Goal: Information Seeking & Learning: Learn about a topic

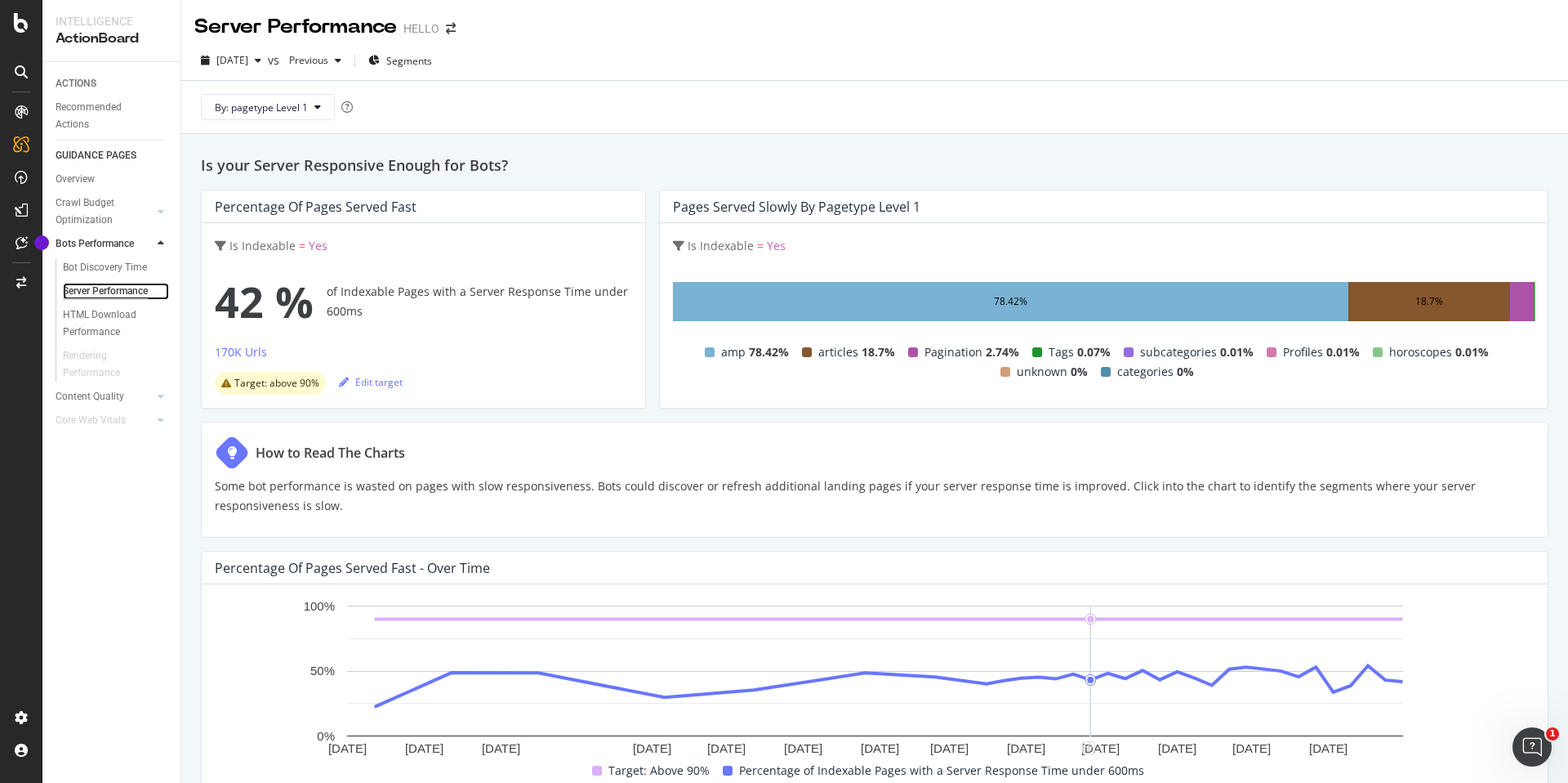
scroll to position [434, 0]
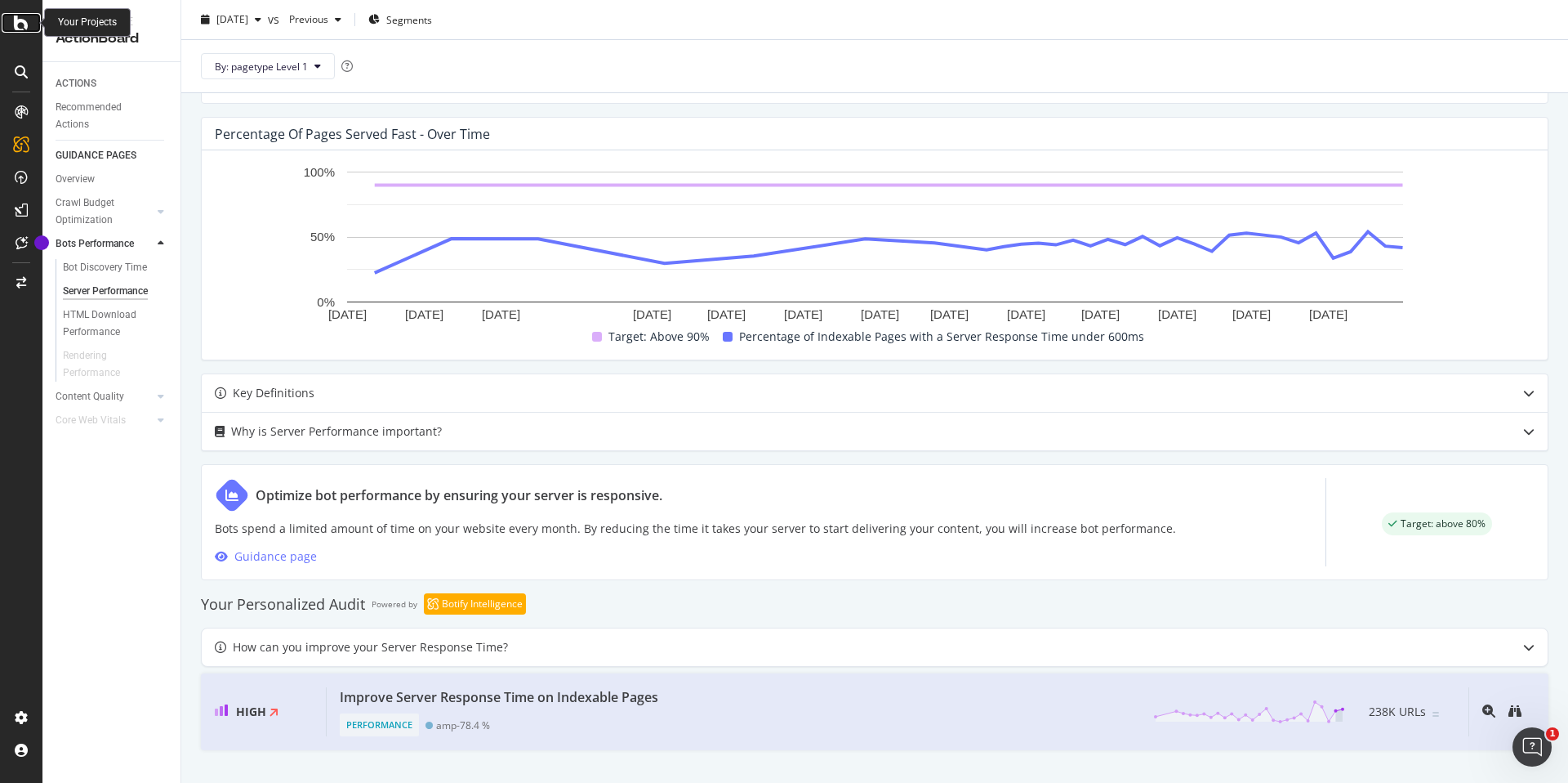
click at [23, 24] on icon at bounding box center [22, 23] width 15 height 20
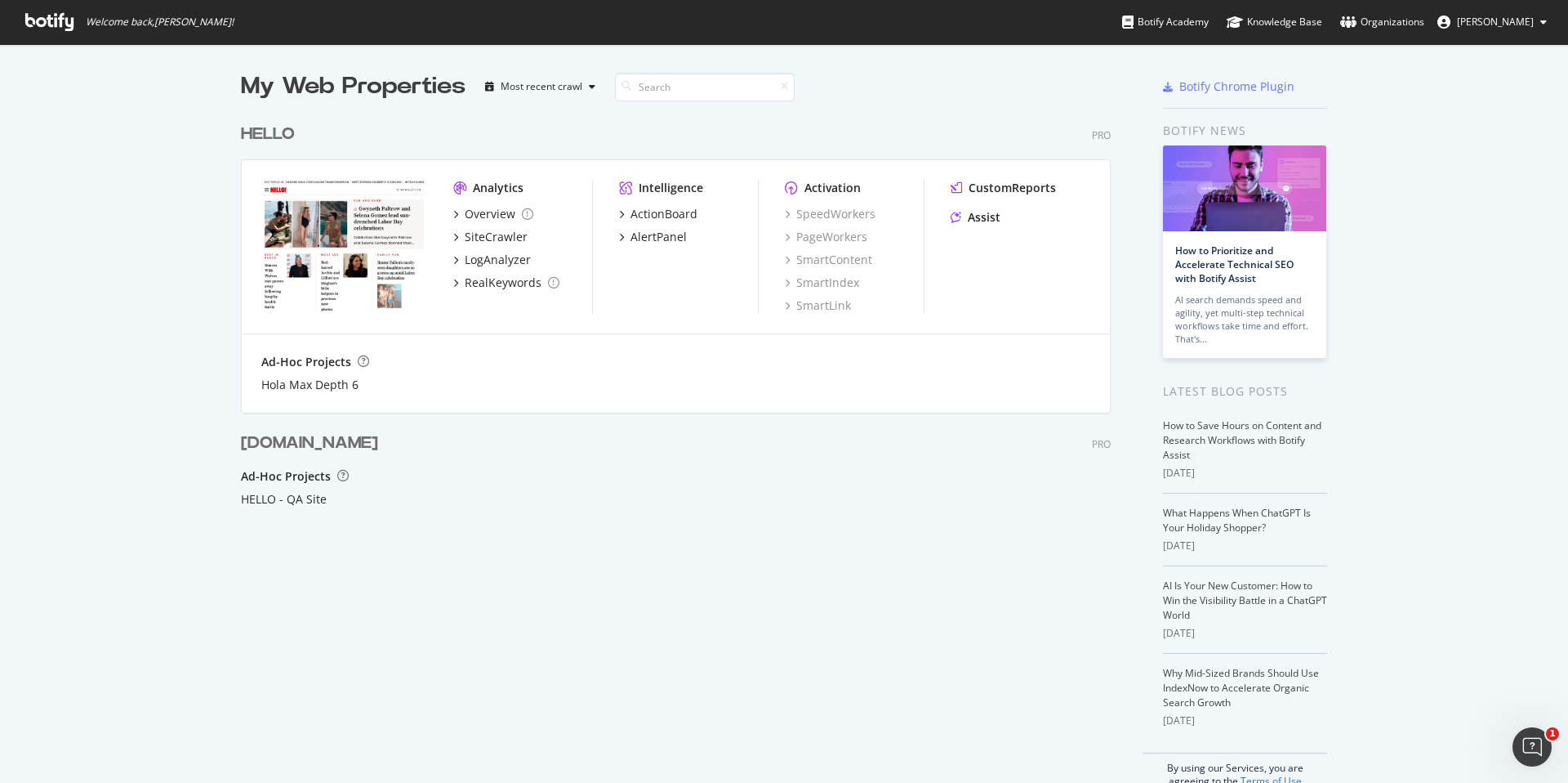
scroll to position [6, 0]
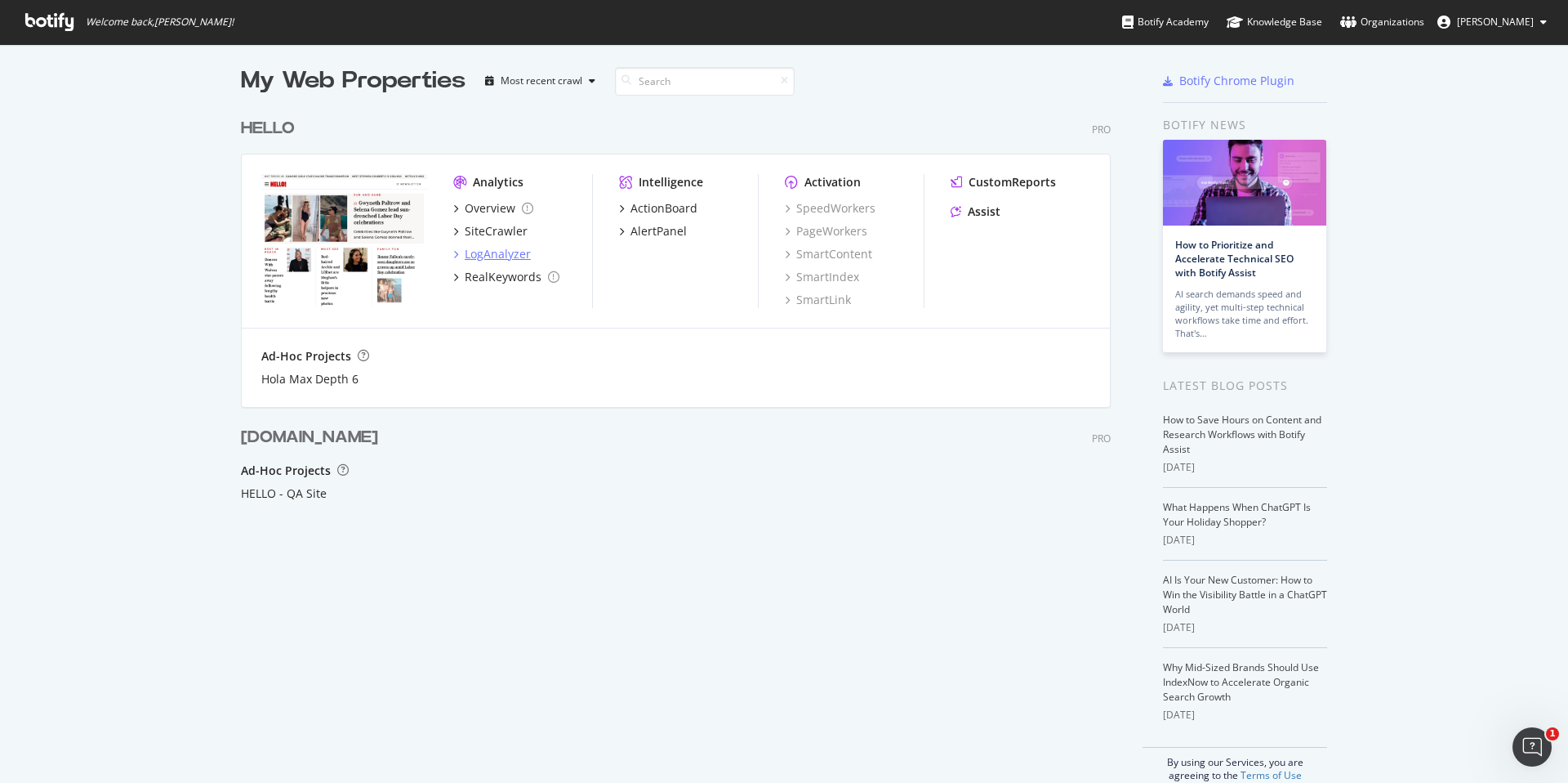
click at [501, 253] on div "LogAnalyzer" at bounding box center [497, 253] width 66 height 16
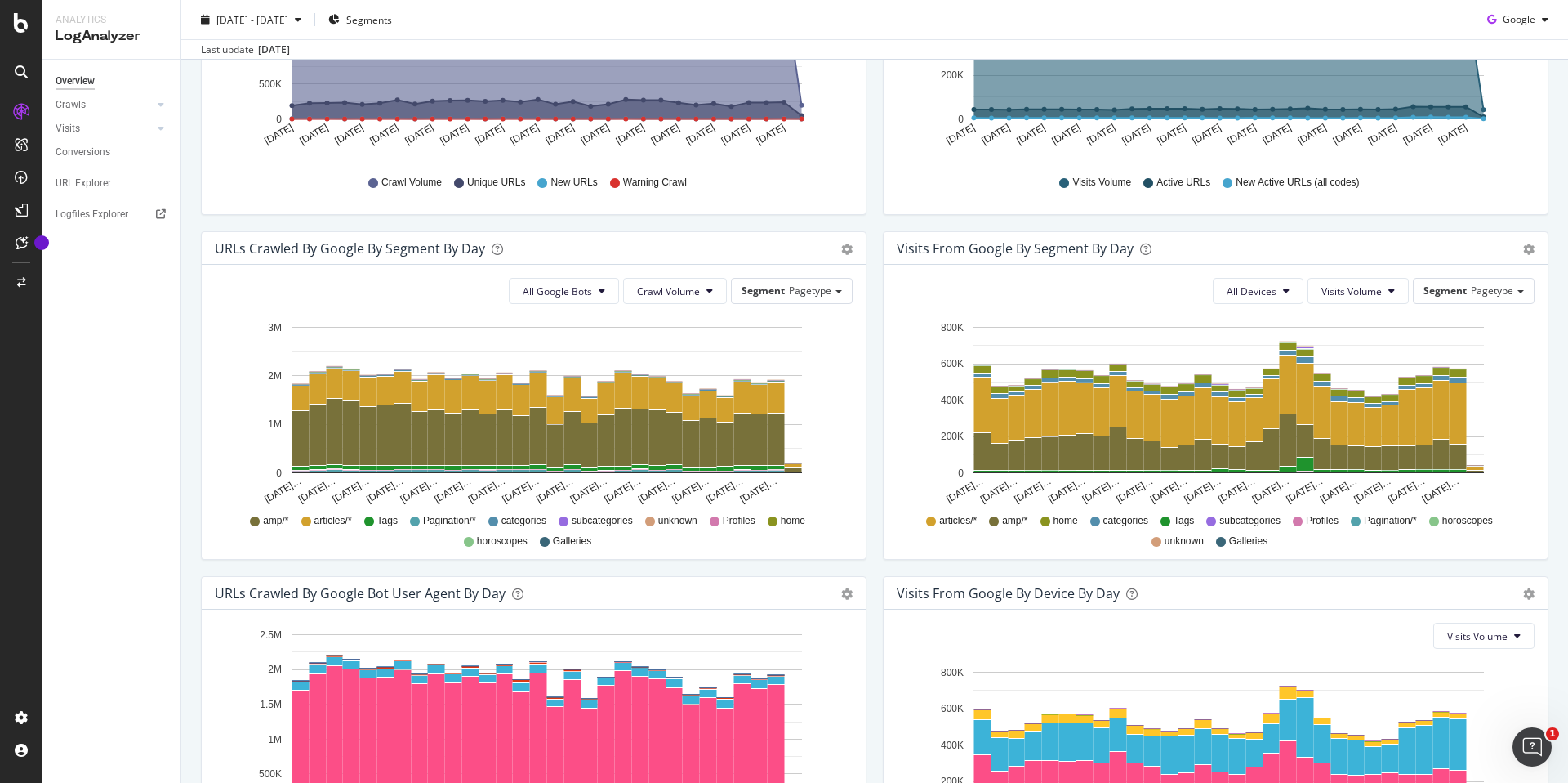
scroll to position [385, 0]
click at [264, 520] on span "amp/*" at bounding box center [275, 520] width 25 height 14
click at [251, 520] on icon at bounding box center [254, 520] width 9 height 9
click at [255, 523] on icon at bounding box center [254, 520] width 9 height 9
click at [276, 524] on span "amp/*" at bounding box center [275, 520] width 25 height 14
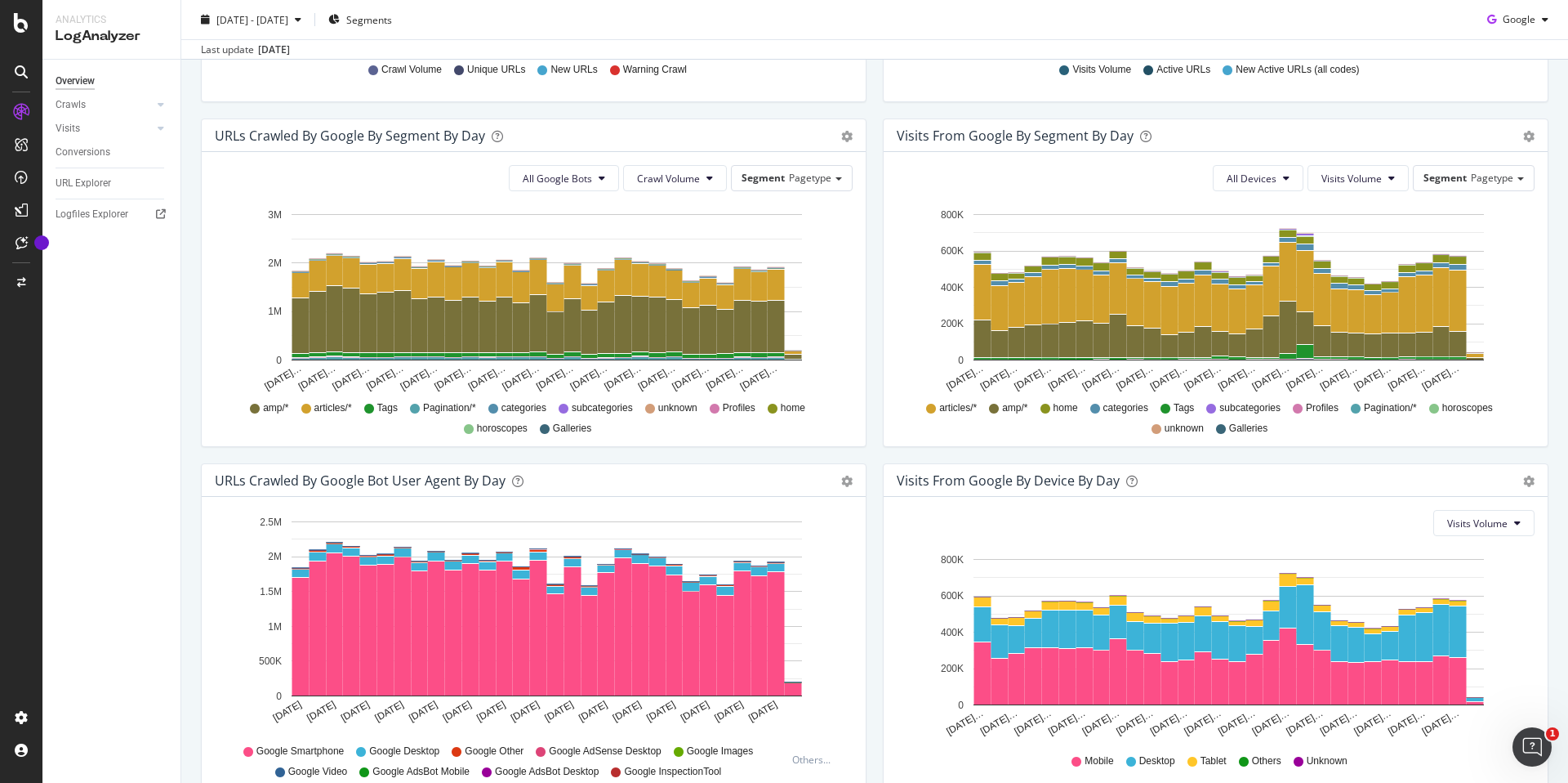
scroll to position [496, 0]
click at [158, 129] on icon at bounding box center [160, 128] width 7 height 9
click at [102, 218] on div "HTTP Codes" at bounding box center [90, 217] width 55 height 17
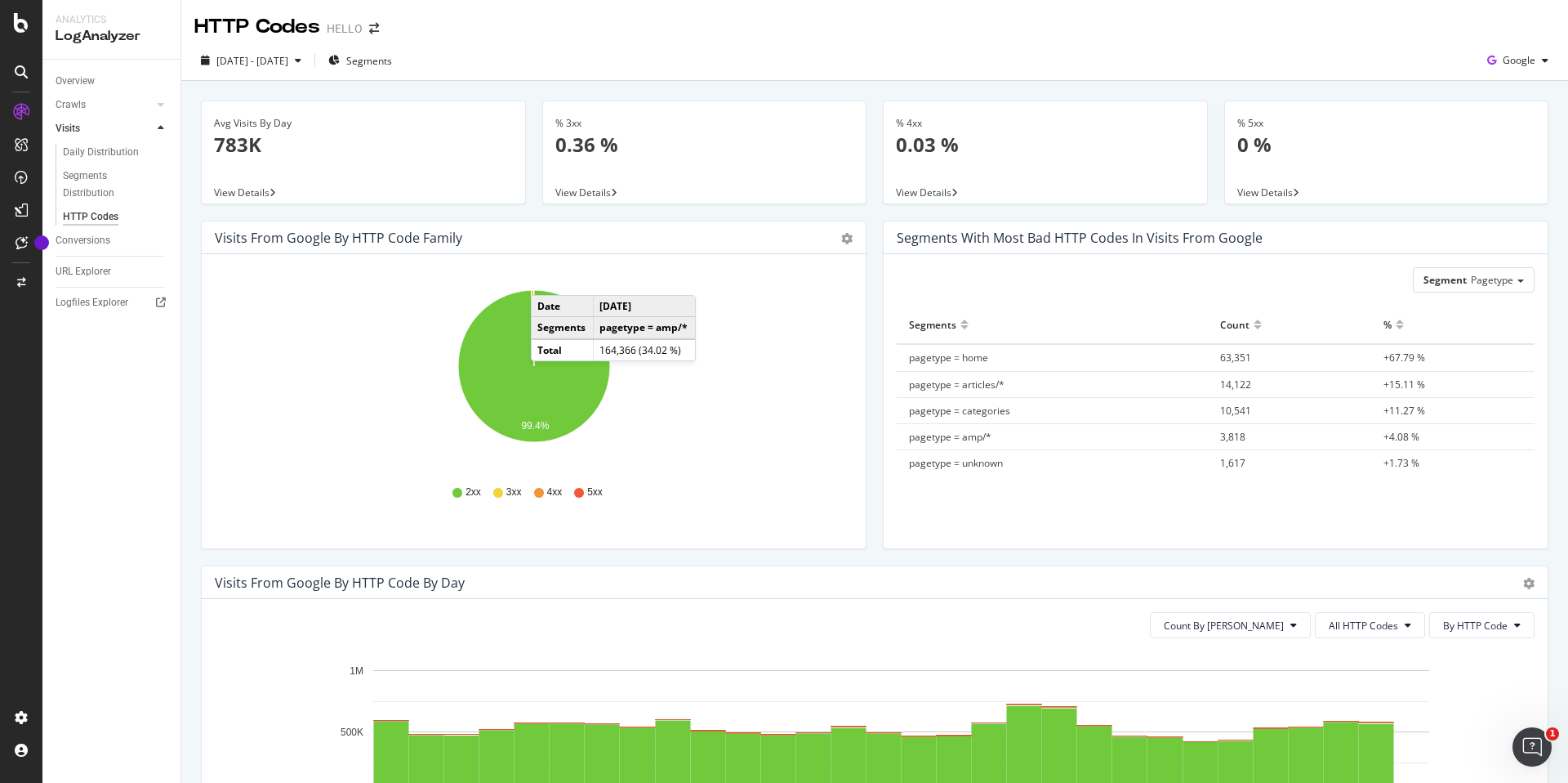
drag, startPoint x: 540, startPoint y: 495, endPoint x: 530, endPoint y: 494, distance: 10.0
click at [539, 495] on icon at bounding box center [539, 493] width 9 height 9
click at [542, 380] on icon "A chart." at bounding box center [534, 366] width 152 height 152
click at [91, 82] on div "Overview" at bounding box center [75, 81] width 39 height 17
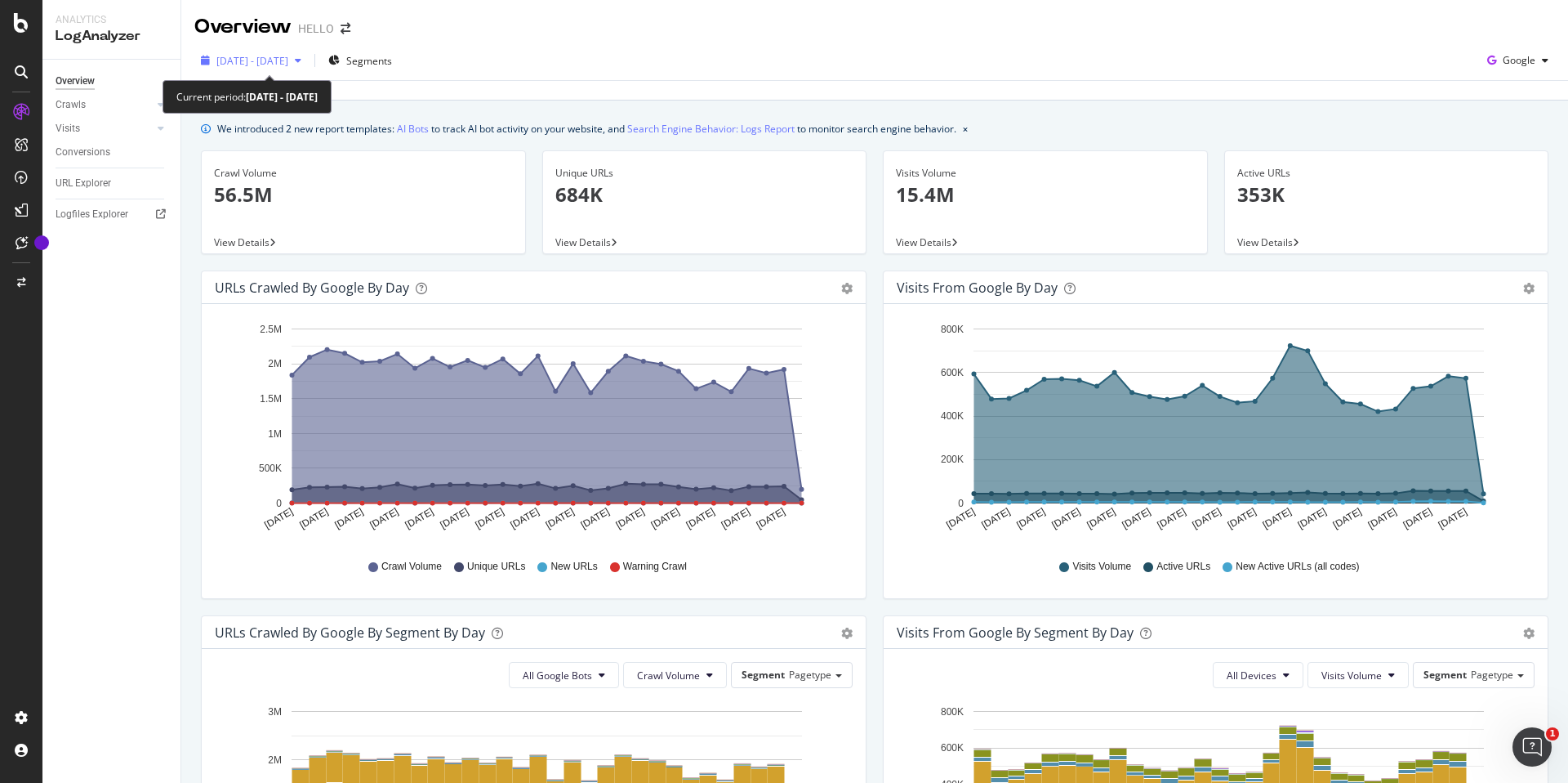
click at [288, 61] on span "[DATE] - [DATE]" at bounding box center [252, 60] width 72 height 14
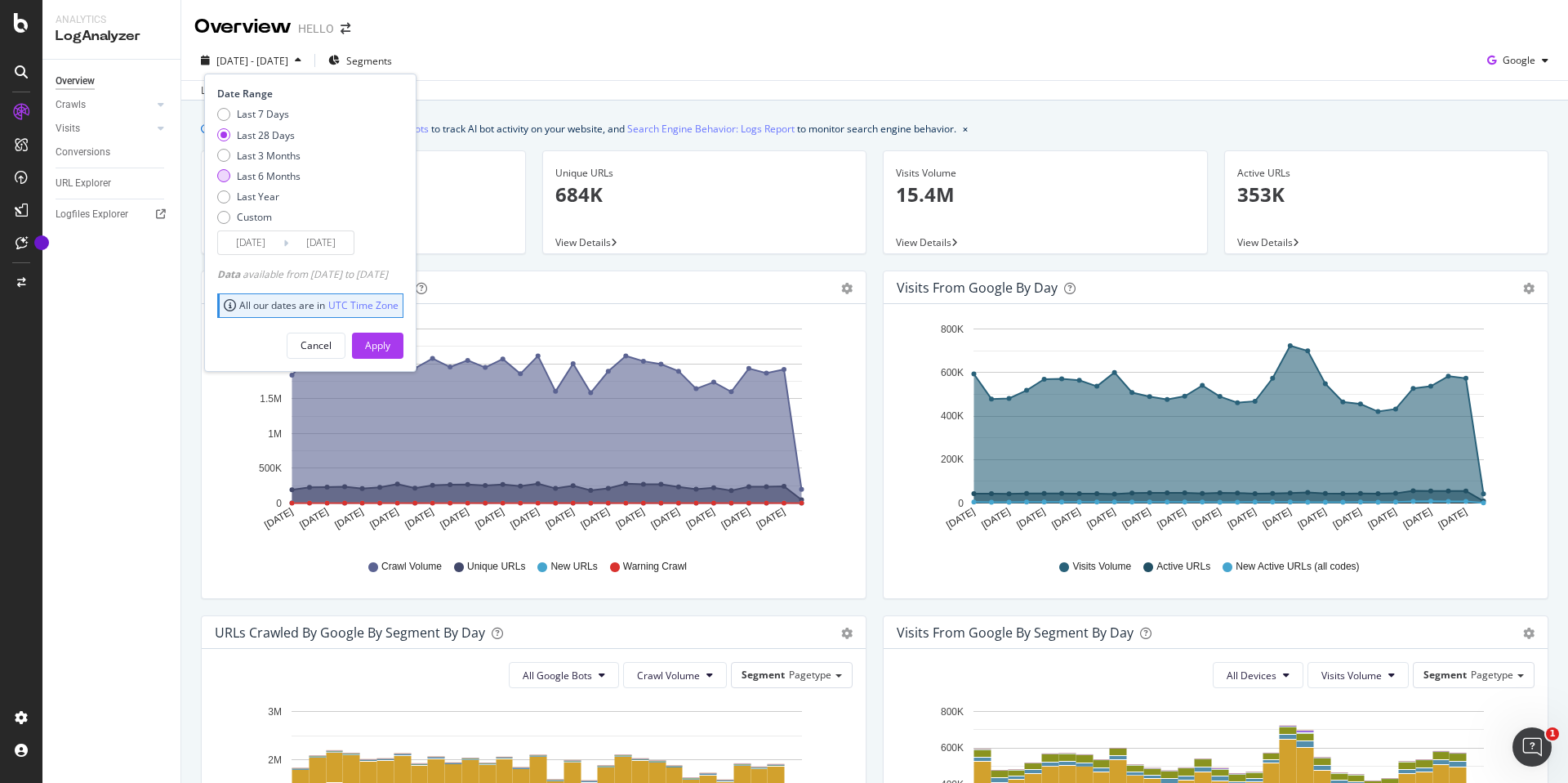
click at [275, 173] on div "Last 6 Months" at bounding box center [268, 176] width 64 height 14
type input "[DATE]"
click at [391, 341] on button "Apply" at bounding box center [377, 345] width 52 height 26
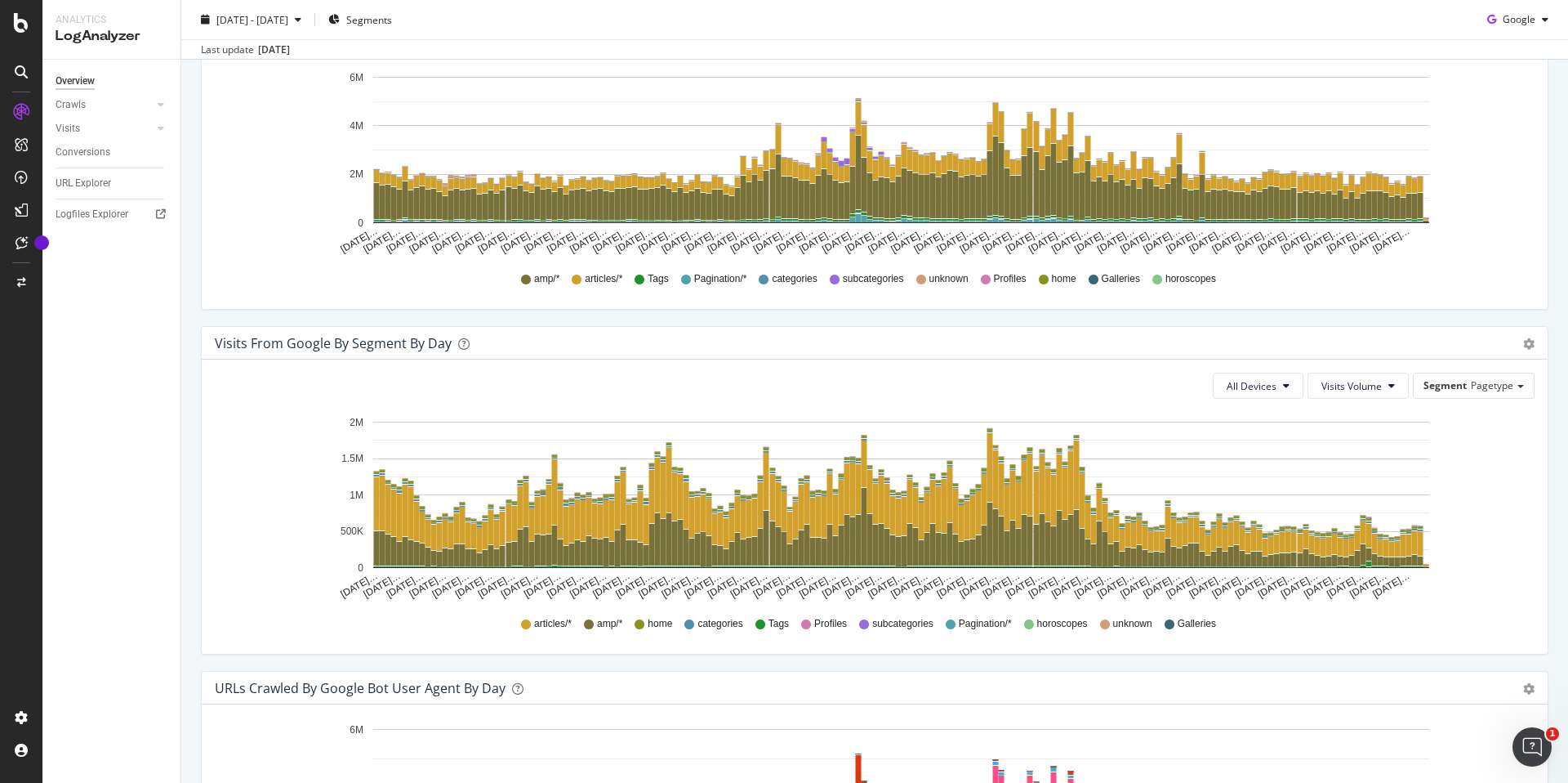
scroll to position [979, 0]
